Goal: Check status: Check status

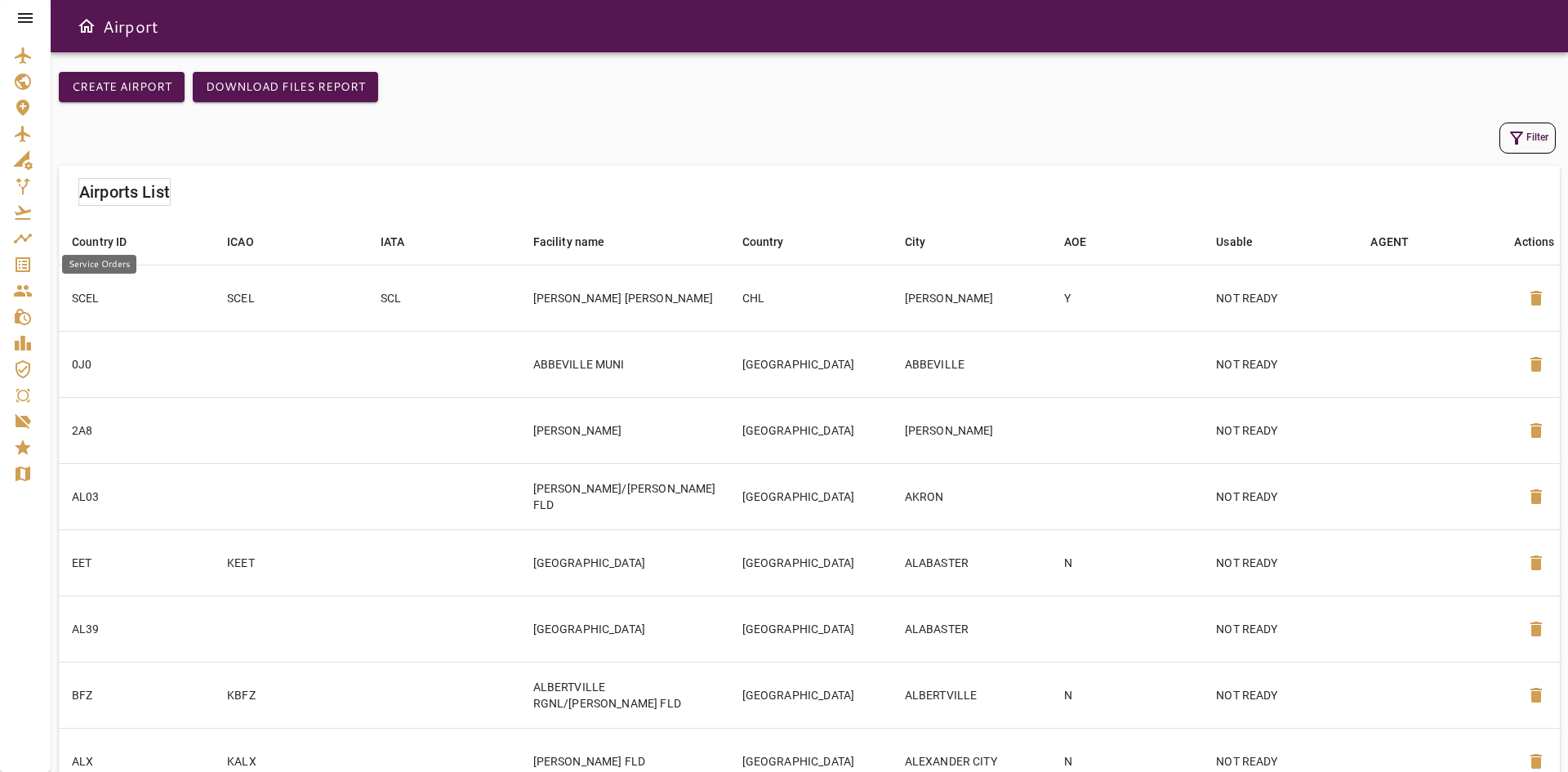
click at [34, 270] on div "Service Orders" at bounding box center [26, 265] width 25 height 20
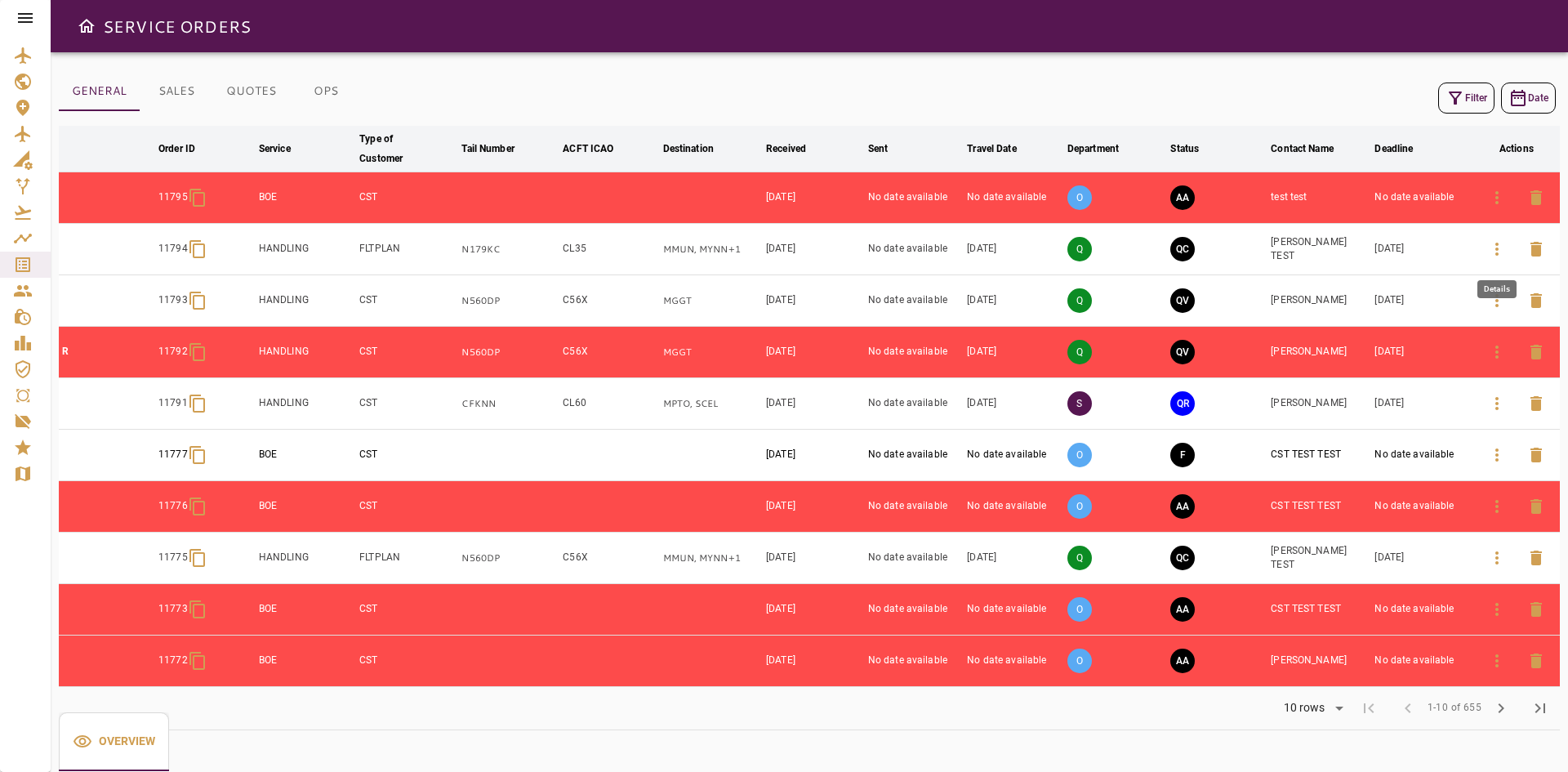
click at [1498, 248] on icon "button" at bounding box center [1498, 249] width 20 height 20
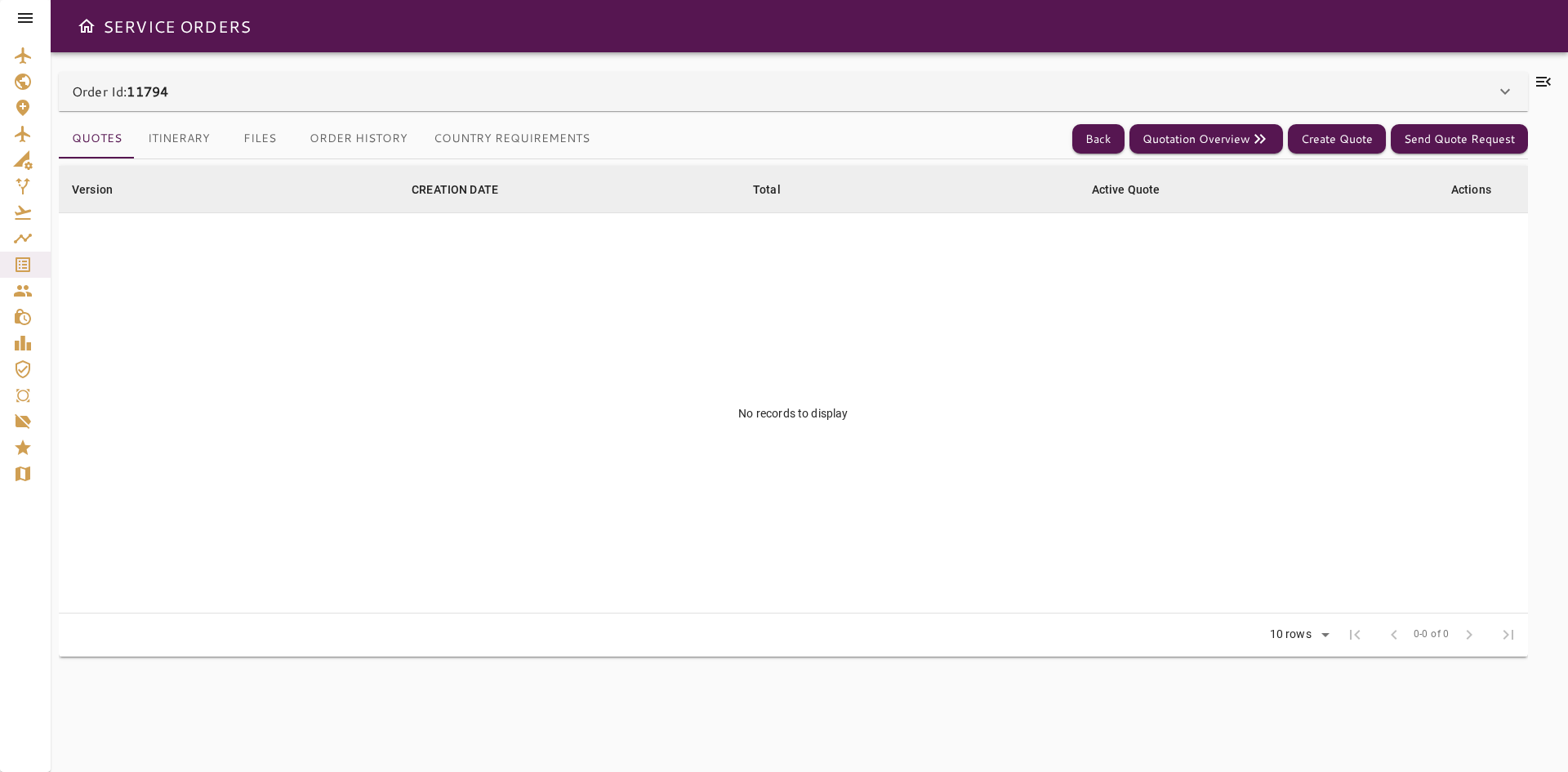
click at [502, 146] on button "Country Requirements" at bounding box center [511, 138] width 182 height 39
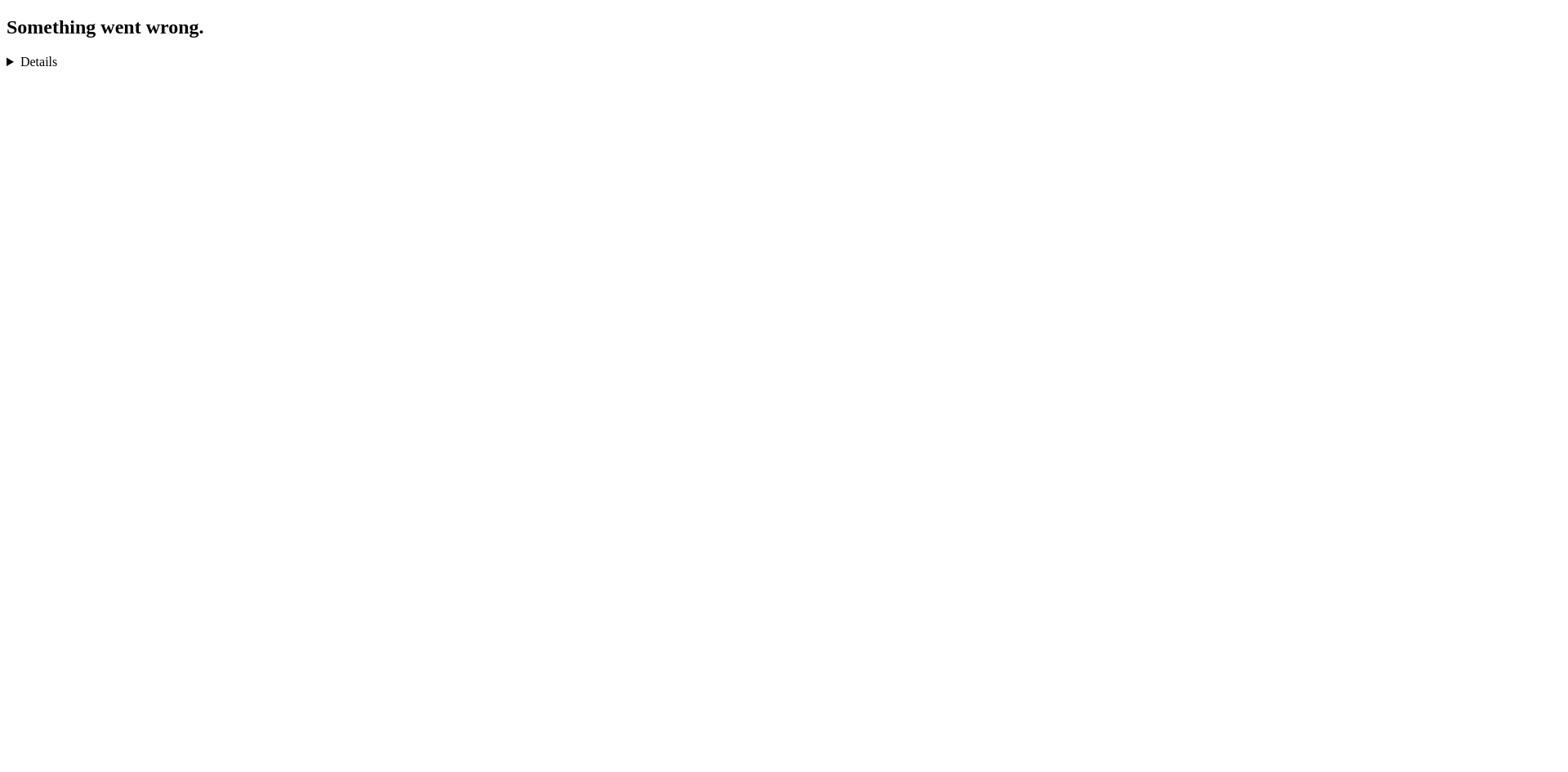
click at [34, 61] on details "TypeError: Cannot read properties of null (reading 'scrollWidth') in n in Unkno…" at bounding box center [784, 62] width 1556 height 15
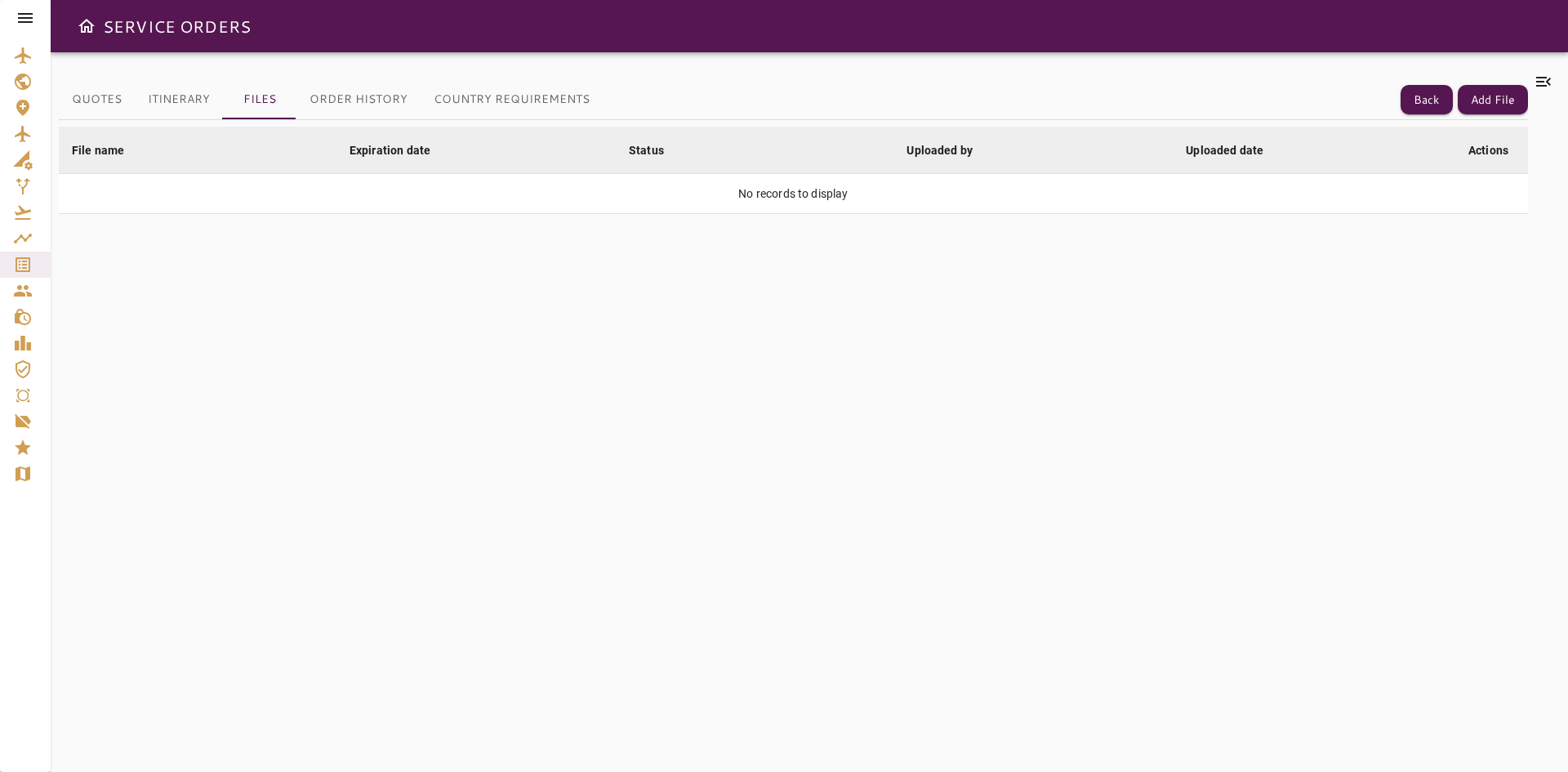
click at [188, 105] on button "Itinerary" at bounding box center [179, 99] width 89 height 39
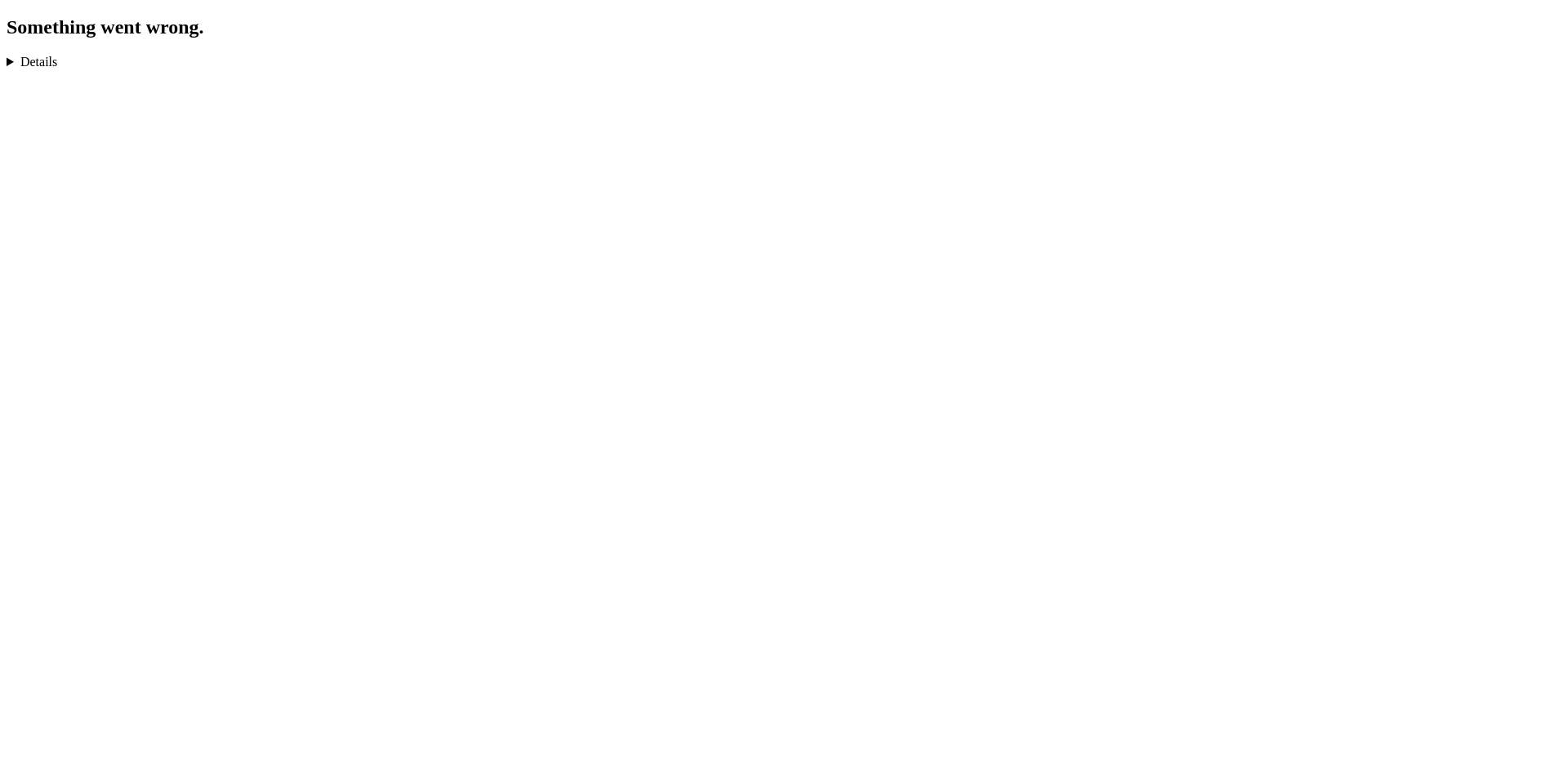
click at [38, 65] on details "TypeError: Cannot read properties of null (reading 'scrollWidth') in n in Unkno…" at bounding box center [784, 62] width 1556 height 15
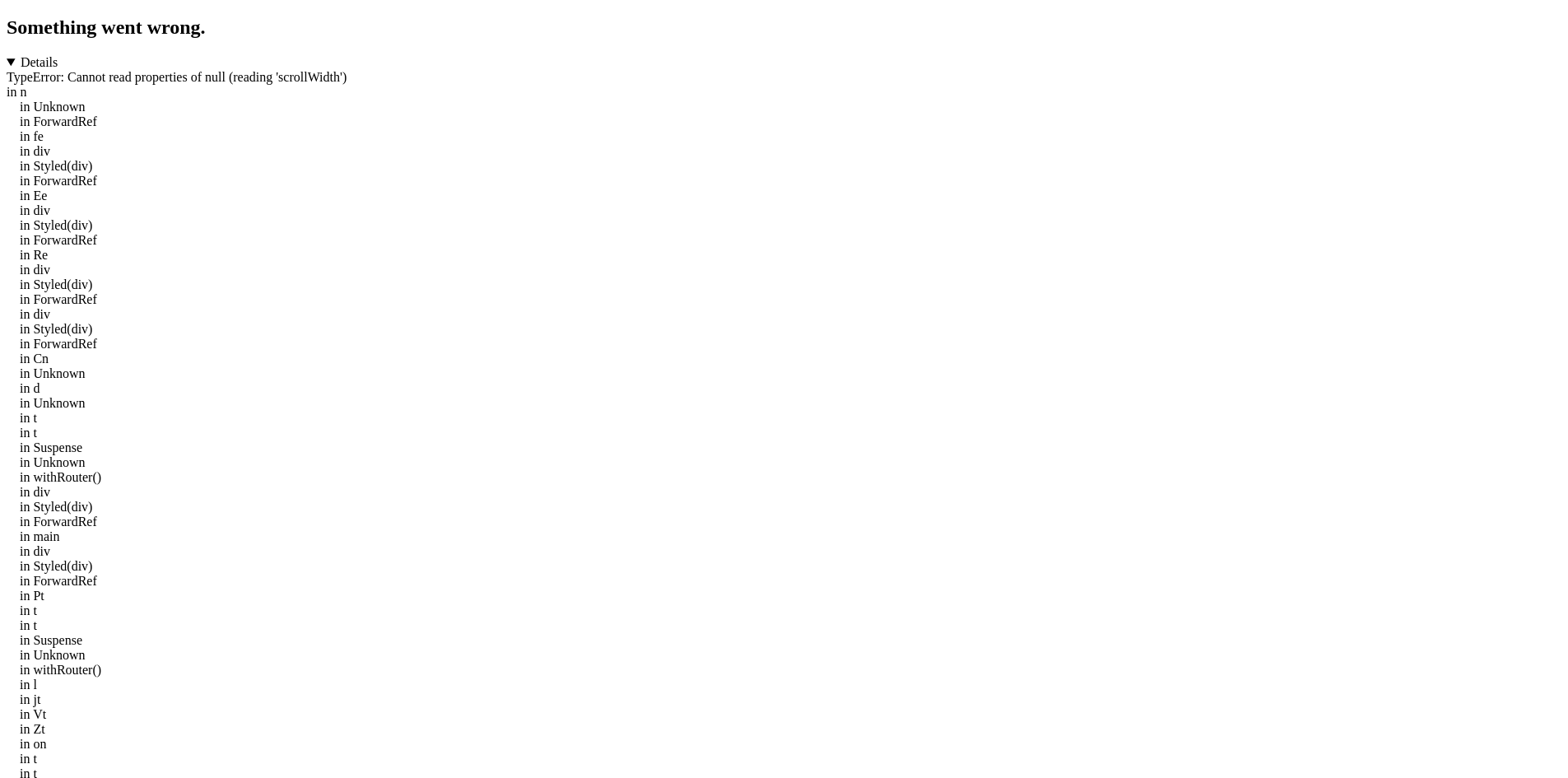
click at [427, 434] on details "TypeError: Cannot read properties of null (reading 'scrollWidth') in n in Unkno…" at bounding box center [784, 521] width 1555 height 933
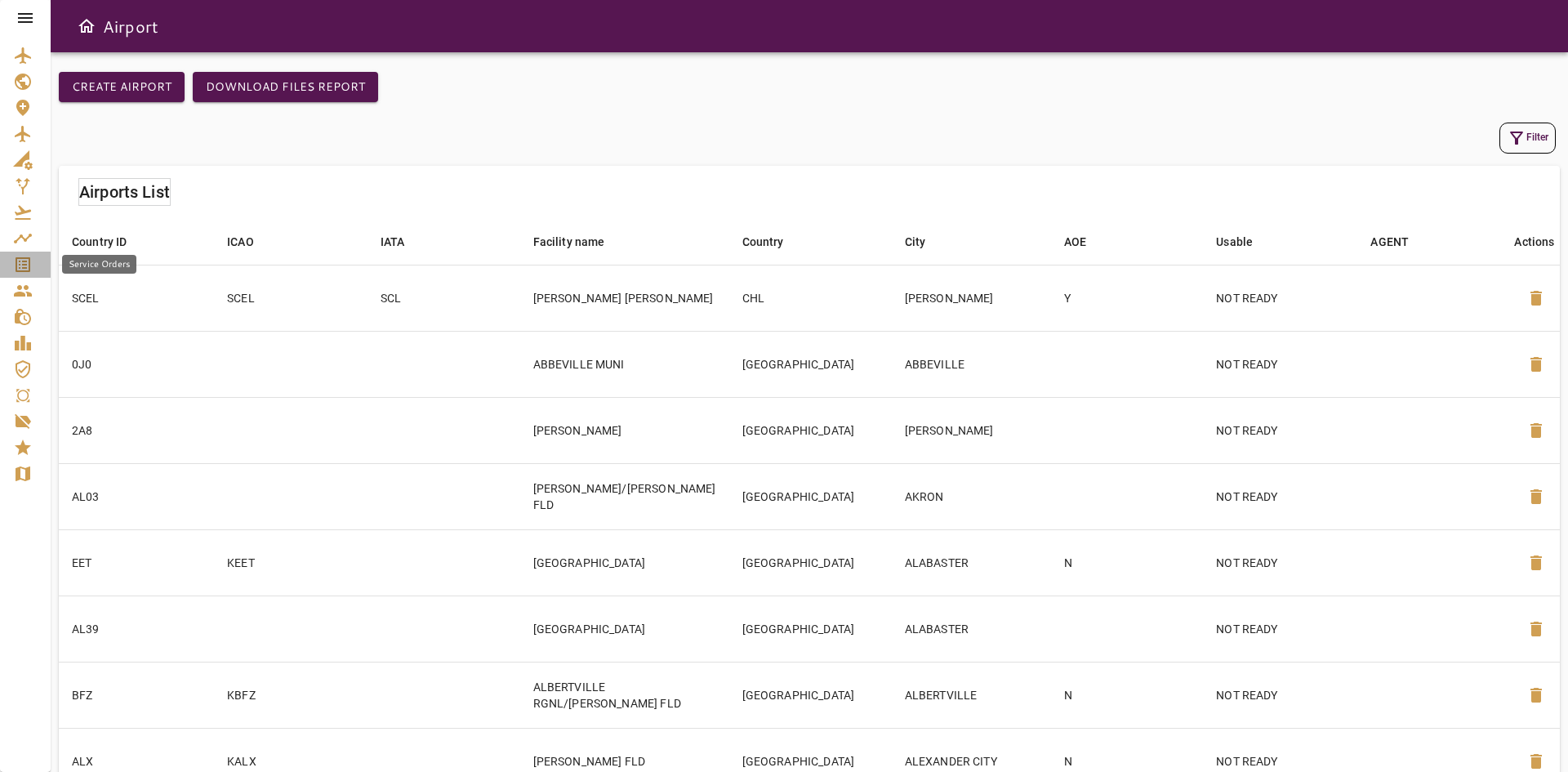
click at [27, 257] on icon "Service Orders" at bounding box center [23, 265] width 15 height 15
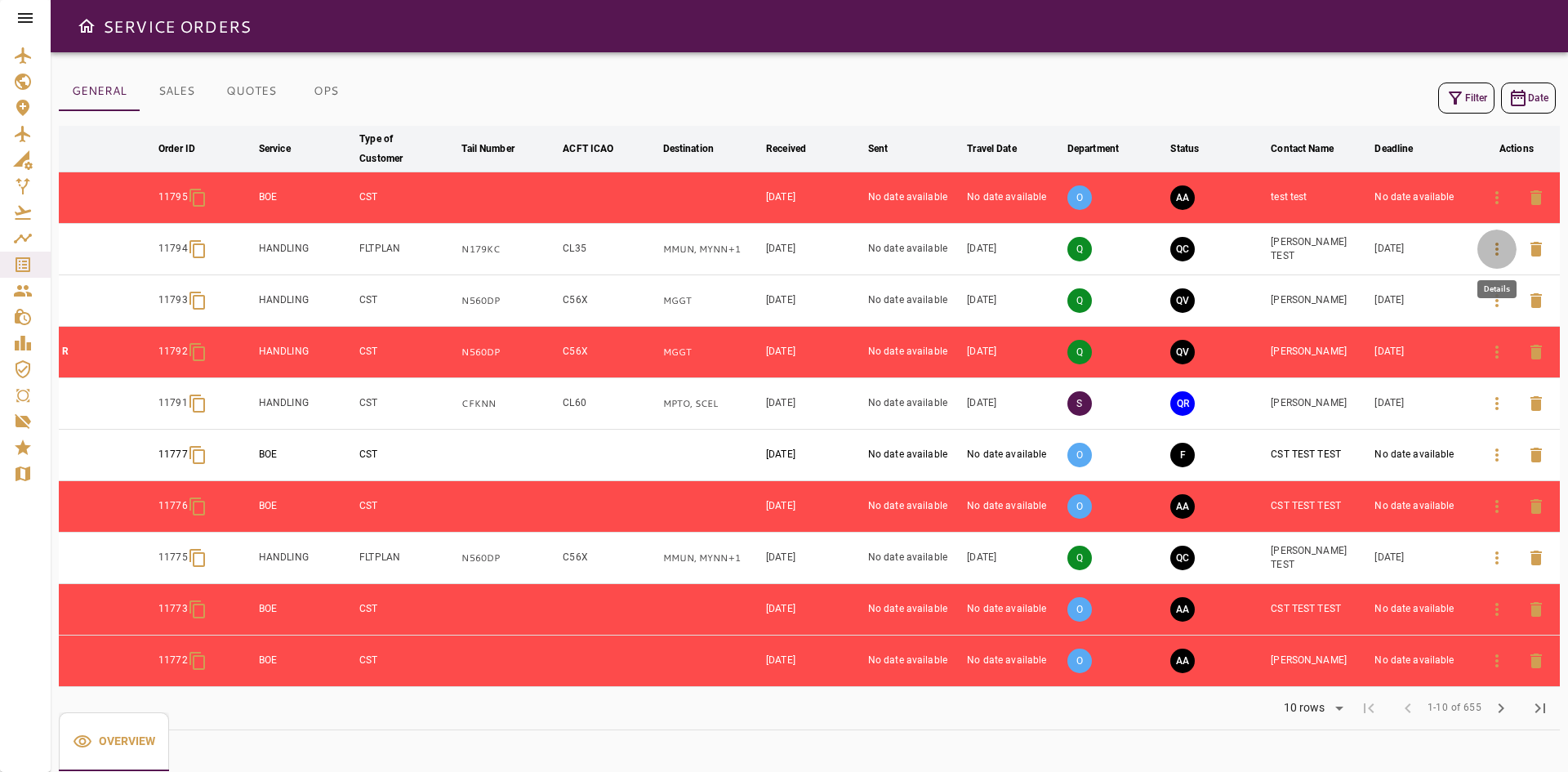
click at [1494, 254] on icon "button" at bounding box center [1498, 249] width 20 height 20
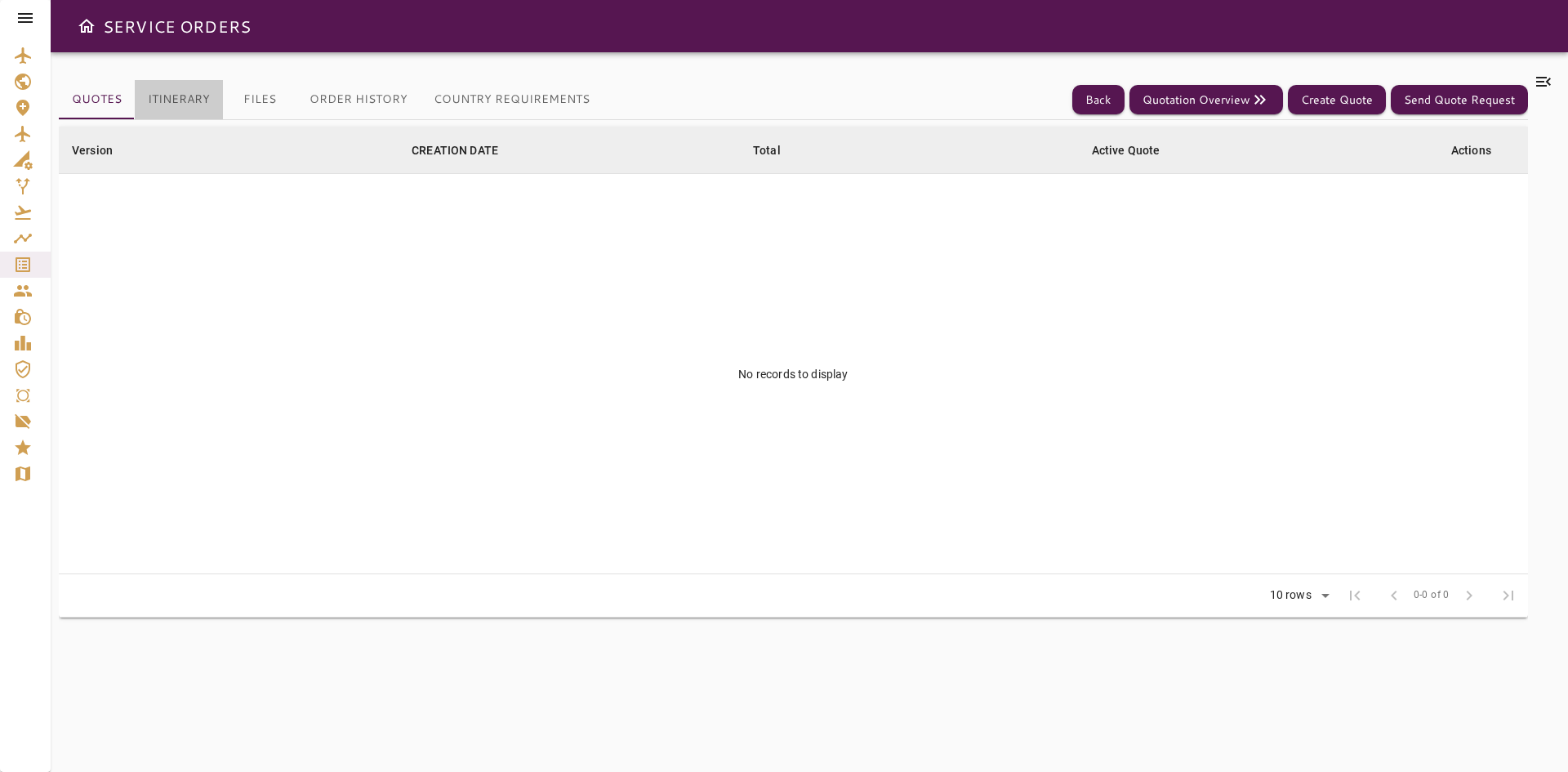
click at [167, 96] on button "Itinerary" at bounding box center [179, 99] width 89 height 39
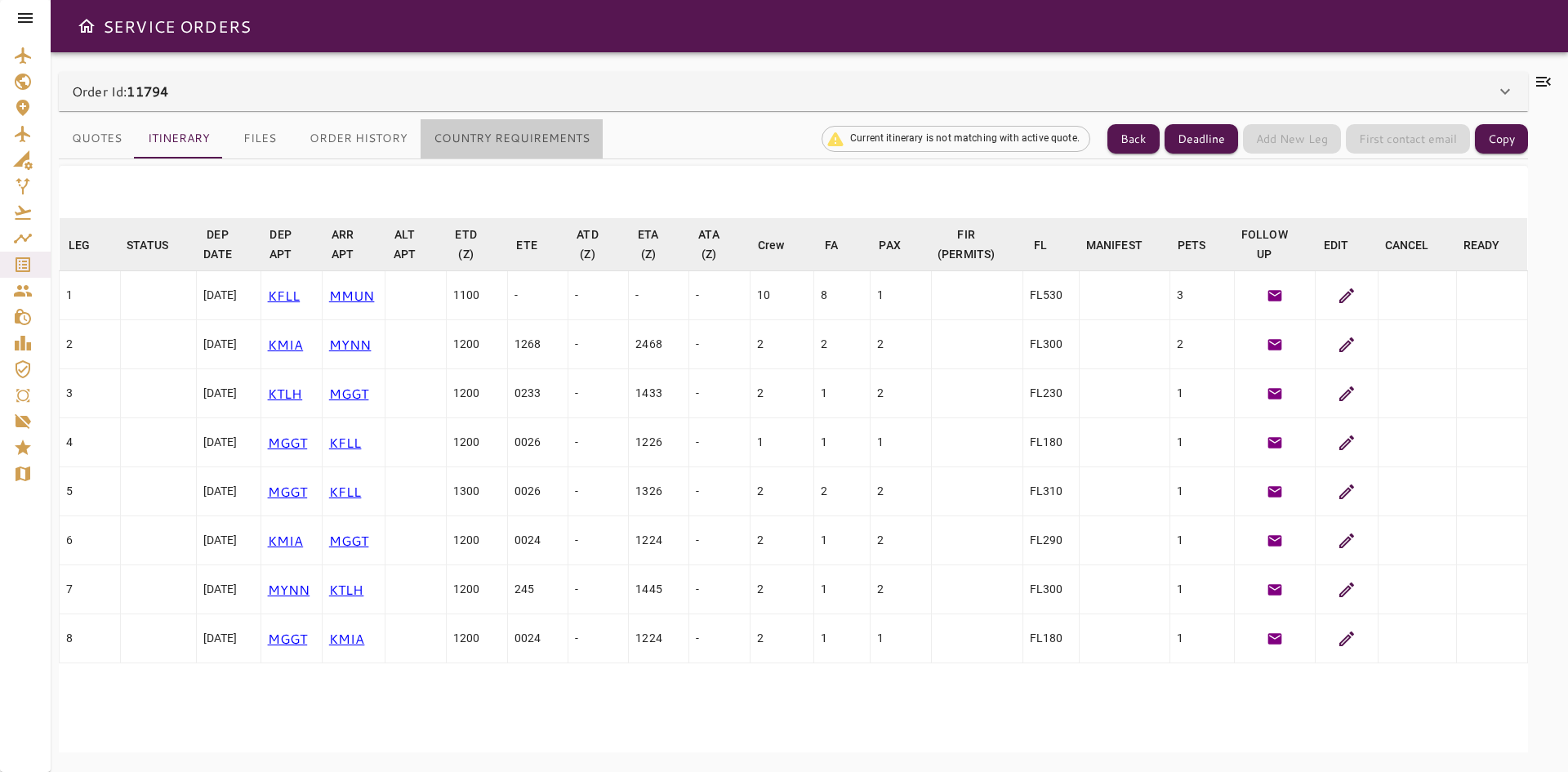
click at [510, 129] on button "Country Requirements" at bounding box center [511, 138] width 182 height 39
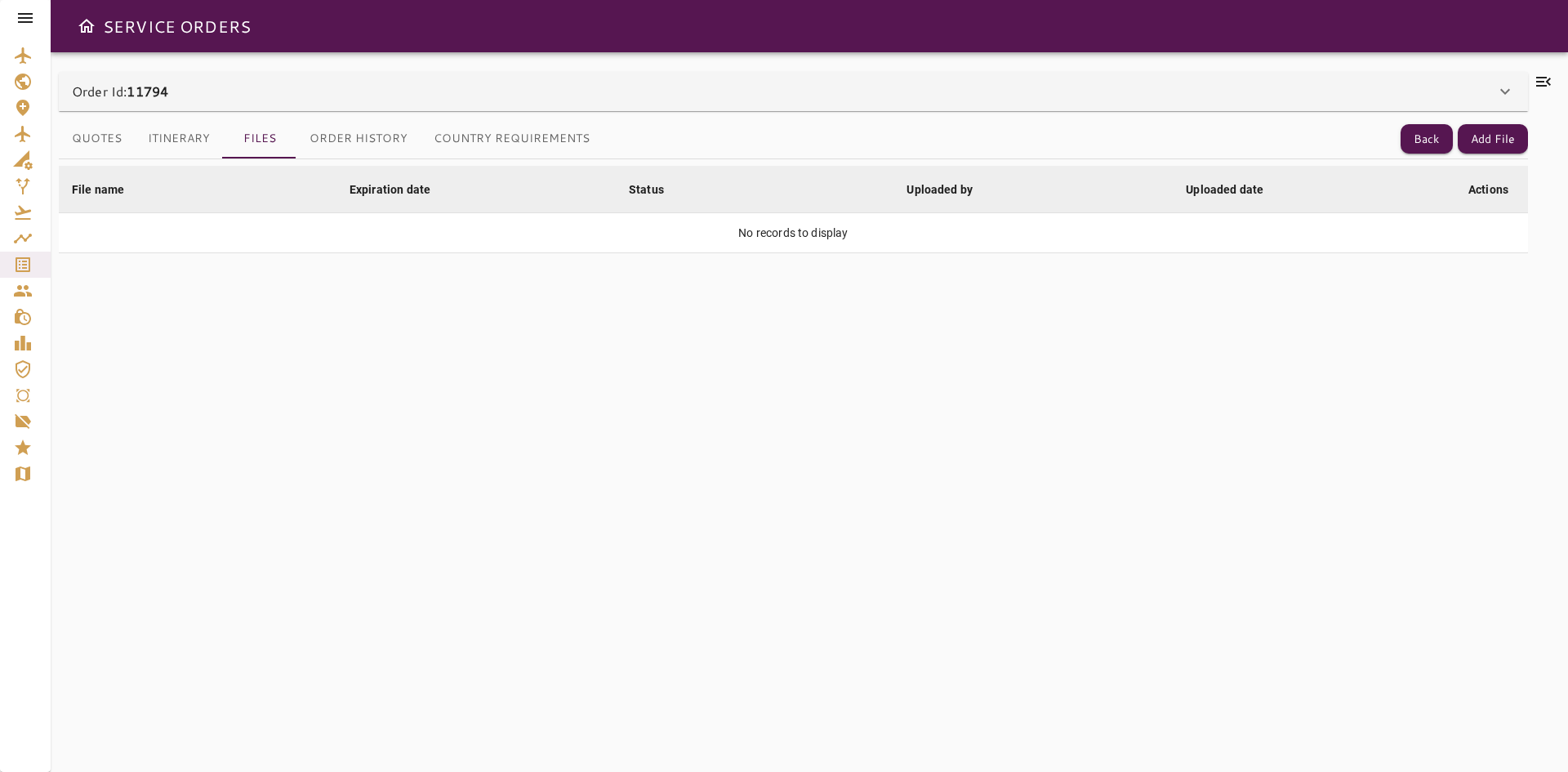
click at [265, 103] on div "Order Id: 11794" at bounding box center [794, 91] width 1470 height 39
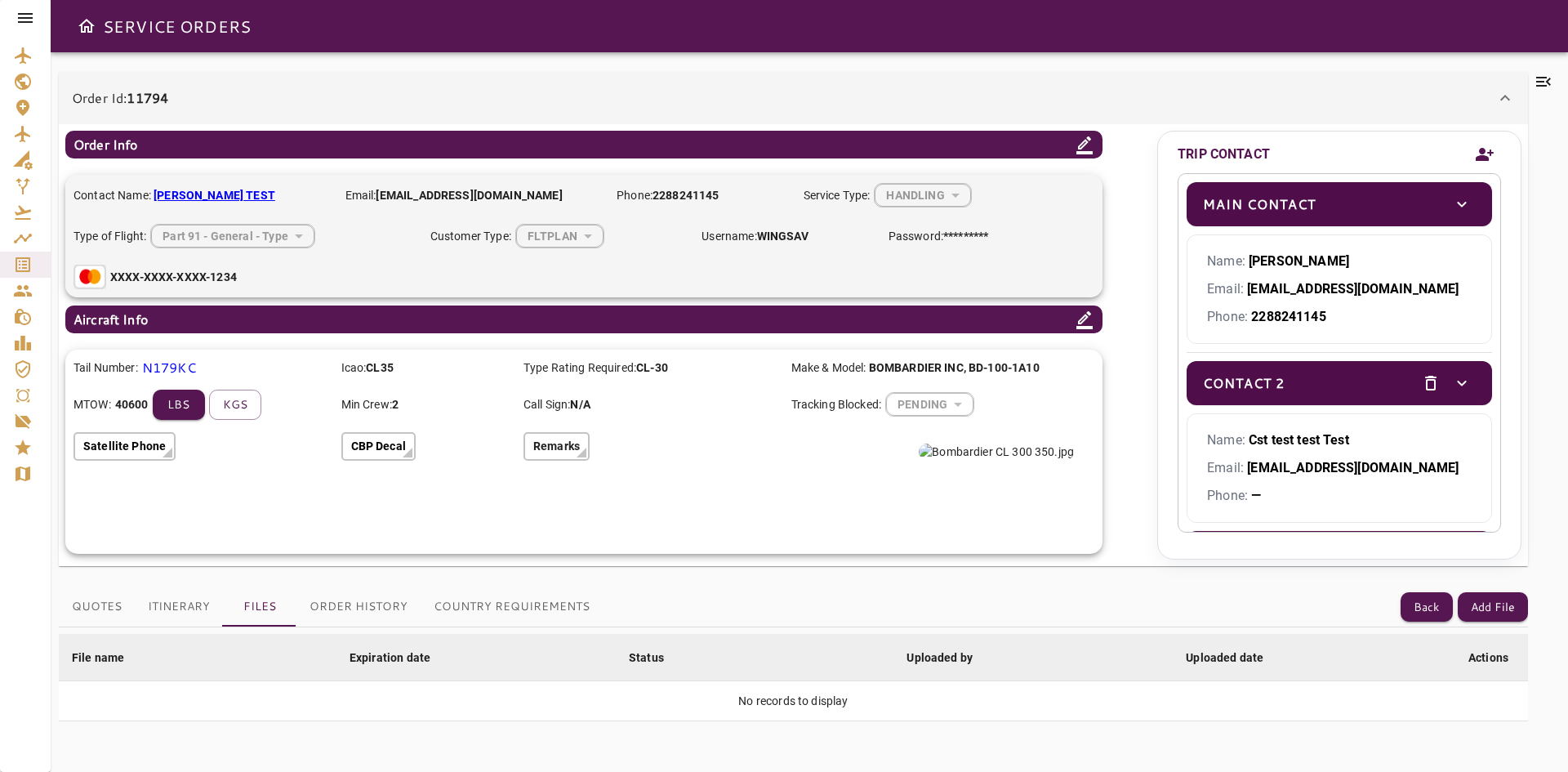
click at [265, 103] on div "Order Id: 11794" at bounding box center [784, 98] width 1424 height 20
